Goal: Information Seeking & Learning: Learn about a topic

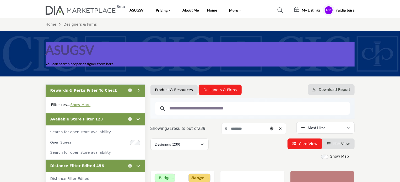
click at [245, 94] on ul "Product & Resources Designers & Firms" at bounding box center [200, 90] width 101 height 10
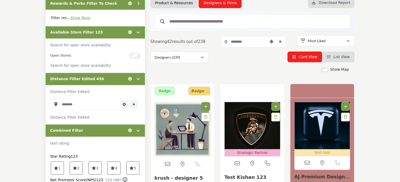
scroll to position [79, 0]
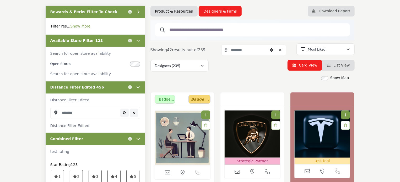
click at [230, 71] on div "Designers (239) All (671) Designers (239) People (0) (221) Products" at bounding box center [252, 66] width 204 height 12
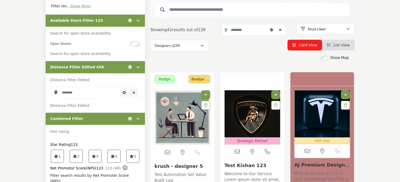
scroll to position [131, 0]
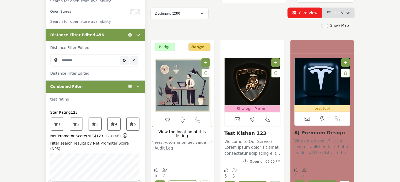
click at [182, 120] on icon at bounding box center [183, 120] width 4 height 5
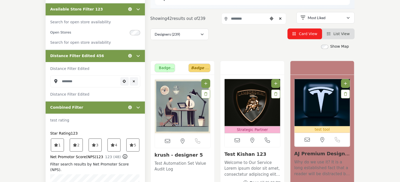
scroll to position [105, 0]
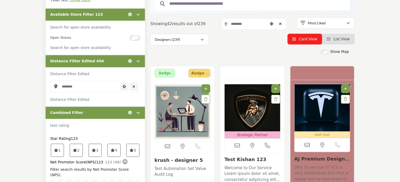
click at [337, 39] on span "List View" at bounding box center [341, 39] width 16 height 4
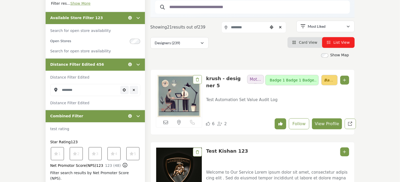
scroll to position [105, 0]
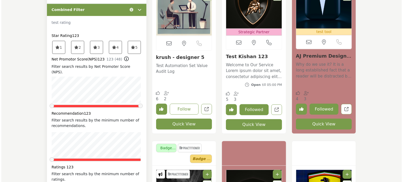
scroll to position [210, 0]
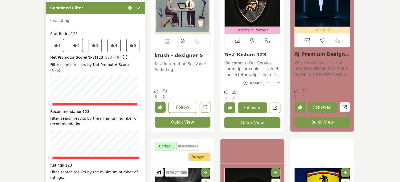
click at [251, 124] on button "Quick View" at bounding box center [252, 122] width 56 height 11
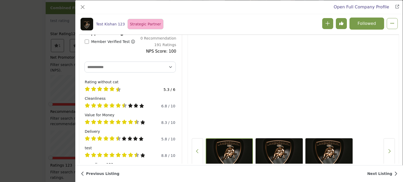
scroll to position [152, 0]
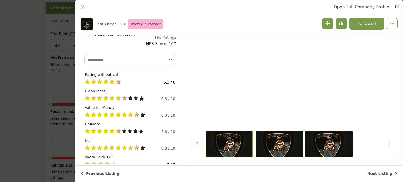
click at [29, 94] on div "Open Full Company Profile Test Kishan 123 Strategic Partner Strategic Partner R…" at bounding box center [201, 91] width 403 height 182
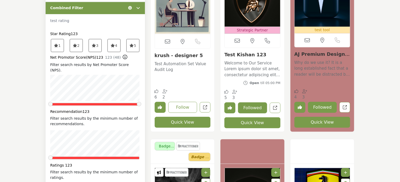
click at [242, 122] on button "Quick View" at bounding box center [252, 122] width 56 height 11
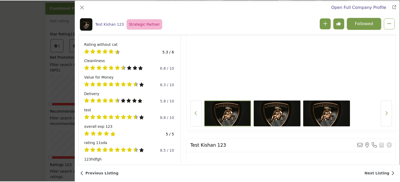
scroll to position [204, 0]
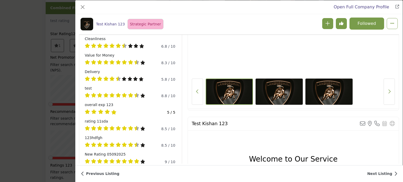
click at [39, 80] on div "Open Full Company Profile Test Kishan 123 Strategic Partner Strategic Partner R…" at bounding box center [201, 91] width 403 height 182
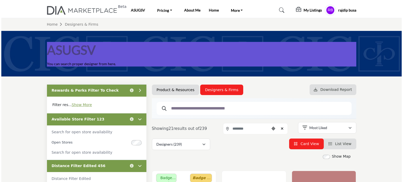
scroll to position [210, 0]
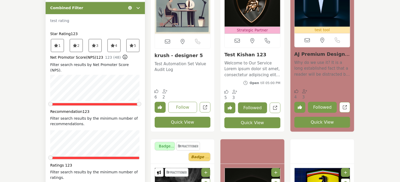
click at [254, 120] on button "Quick View" at bounding box center [252, 122] width 56 height 11
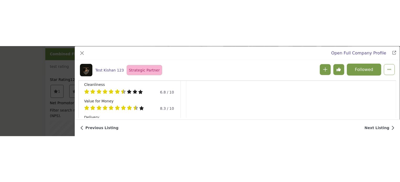
scroll to position [204, 0]
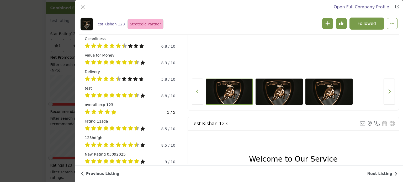
click at [51, 56] on div "Open Full Company Profile Test Kishan 123 Strategic Partner Strategic Partner R…" at bounding box center [201, 91] width 403 height 182
